Goal: Check status

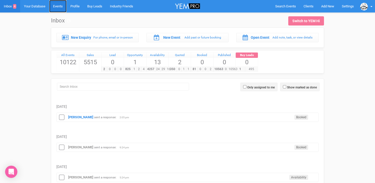
click at [56, 5] on link "Events" at bounding box center [57, 6] width 17 height 12
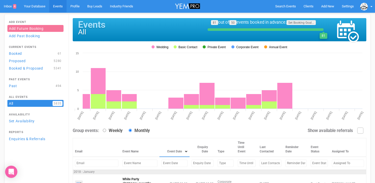
click at [161, 163] on input "text" at bounding box center [174, 163] width 26 height 7
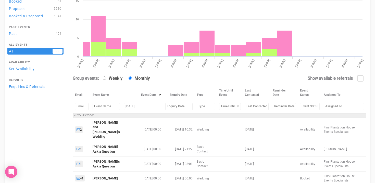
scroll to position [88, 0]
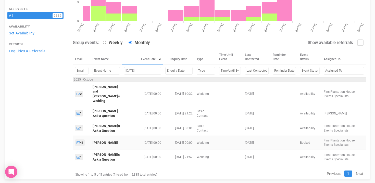
type input "oct 3, 2025"
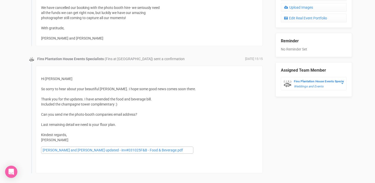
scroll to position [297, 0]
